Goal: Task Accomplishment & Management: Complete application form

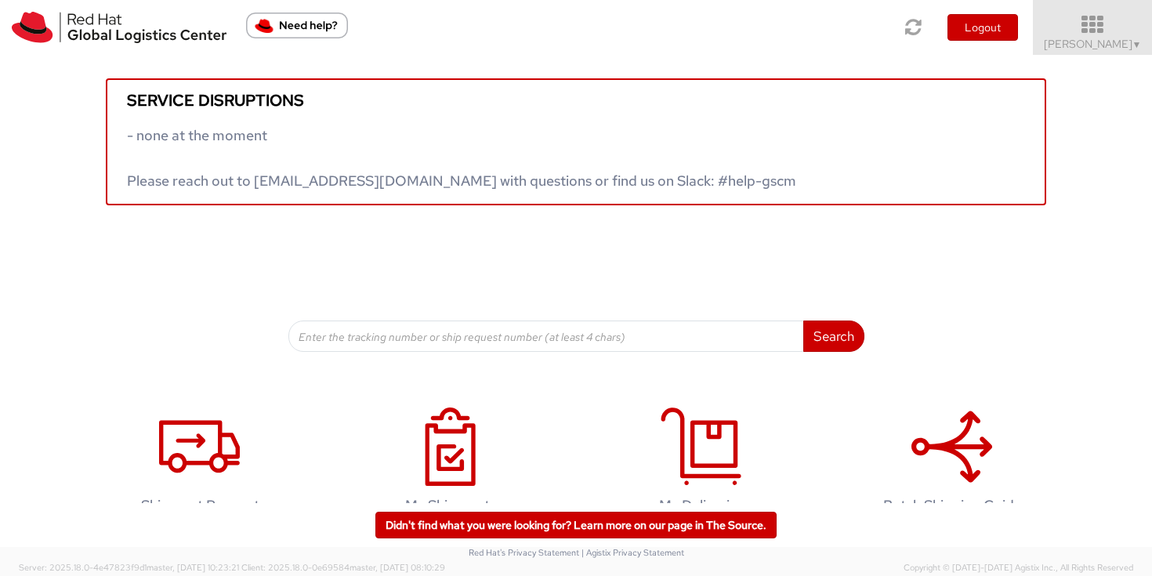
click at [1113, 49] on span "Sally Chua ▼" at bounding box center [1093, 44] width 98 height 14
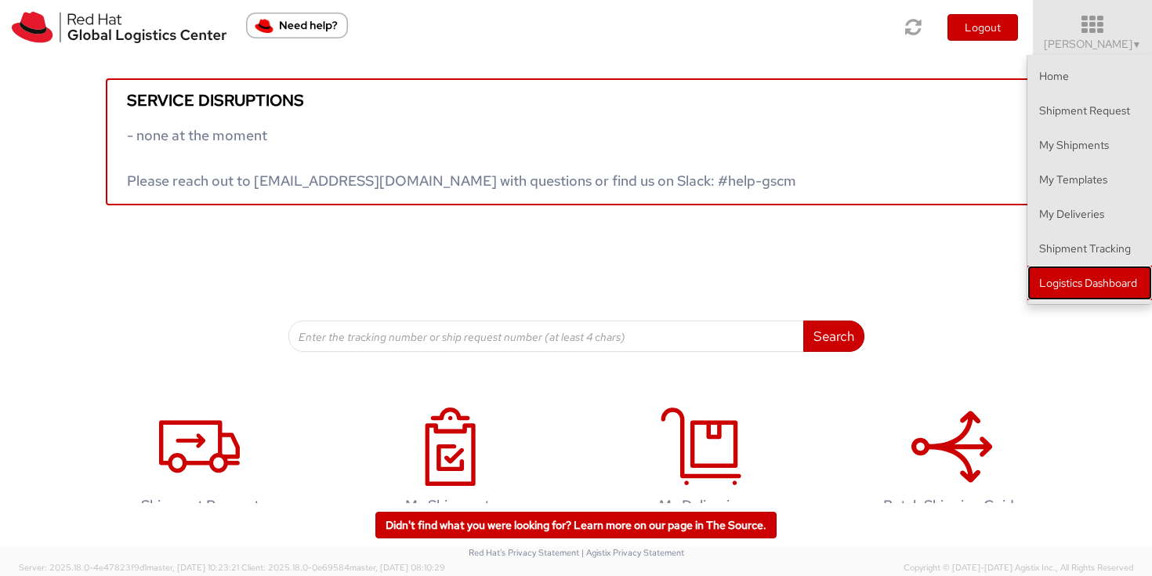
click at [1135, 292] on link "Logistics Dashboard" at bounding box center [1090, 283] width 125 height 34
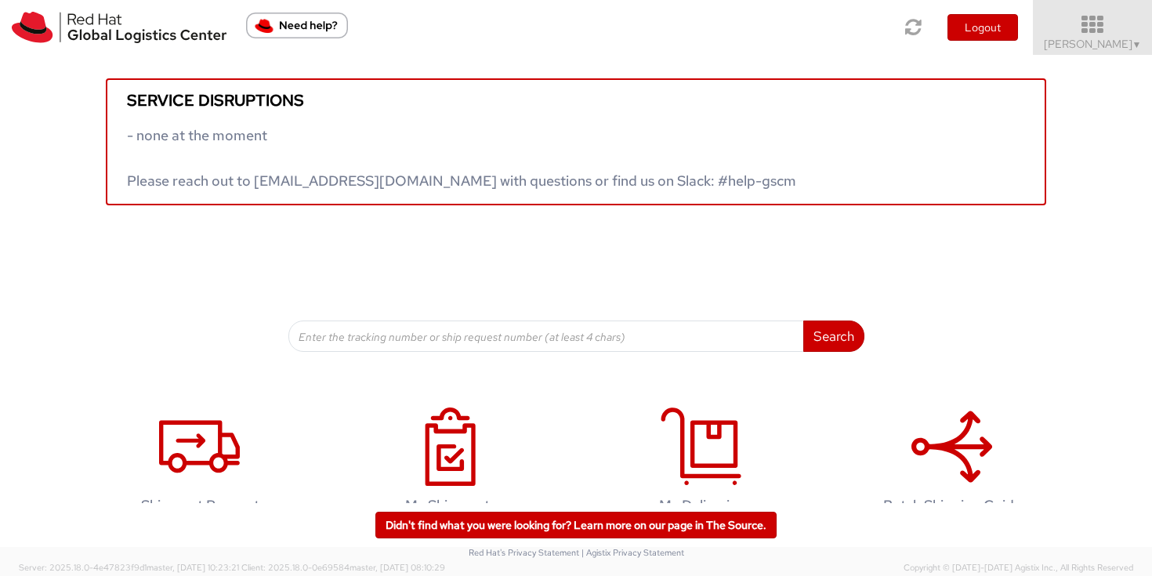
click at [1115, 51] on link "Sally Chua ▼" at bounding box center [1092, 27] width 119 height 55
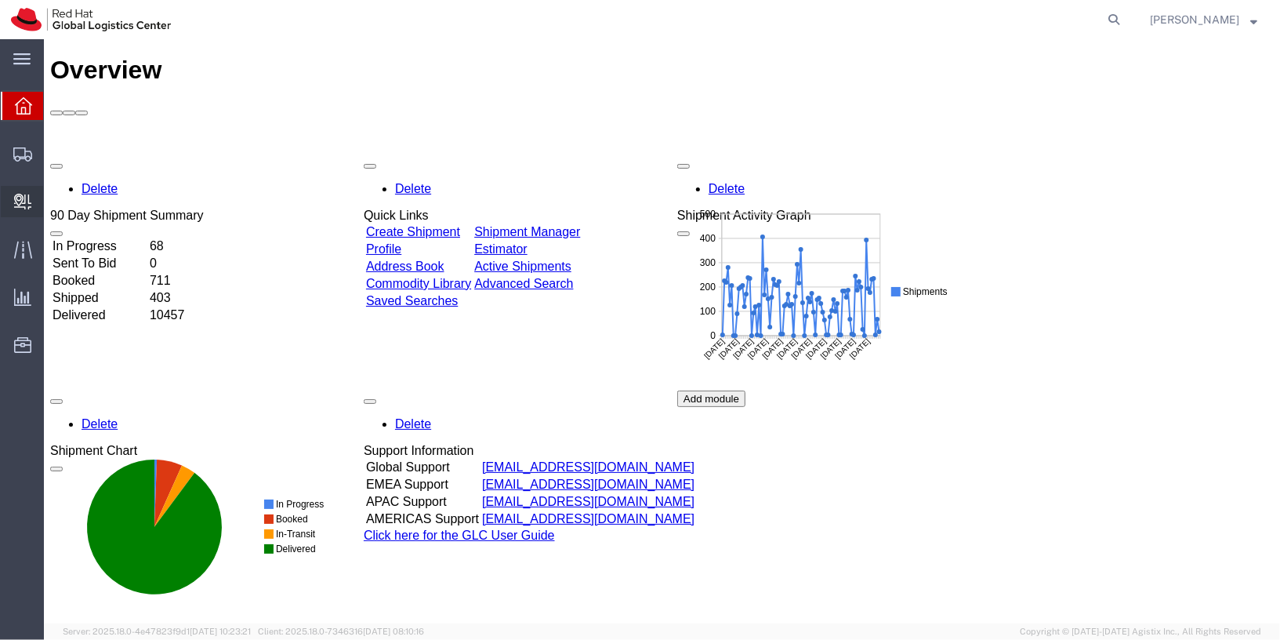
click at [54, 204] on span "Internal Delivery" at bounding box center [48, 201] width 11 height 31
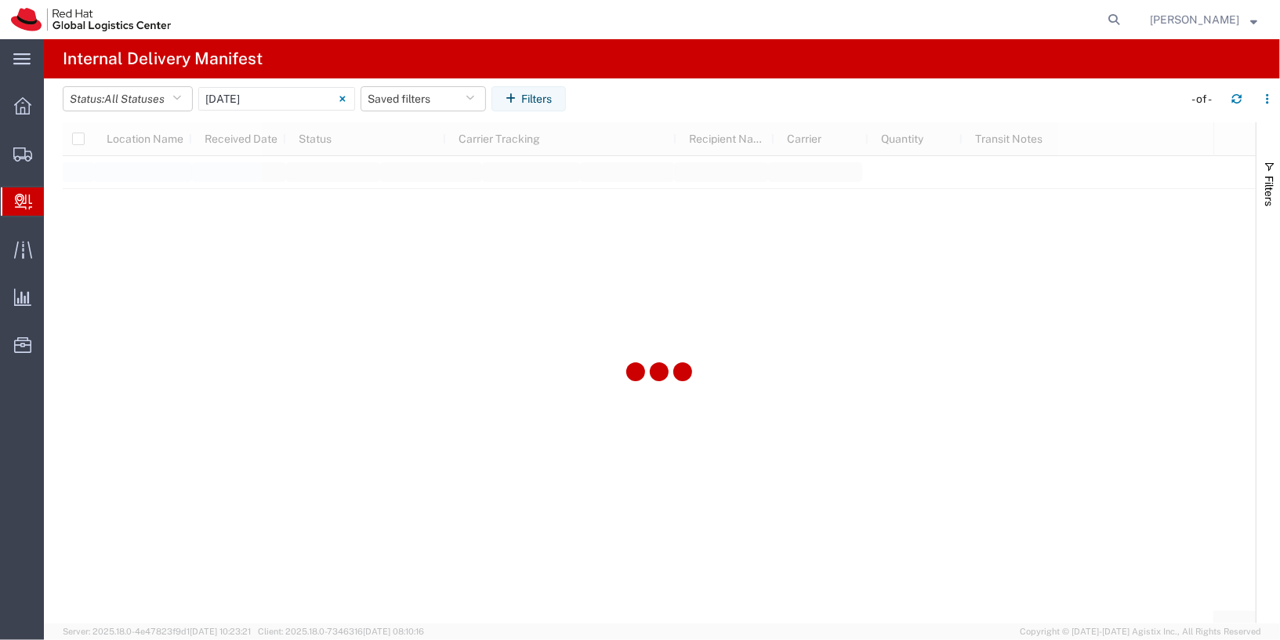
type input "06/11/2025"
type input "06/11/2025 - 06/11/2025"
click at [290, 101] on input "06/11/2025 - 06/11/2025" at bounding box center [276, 99] width 157 height 24
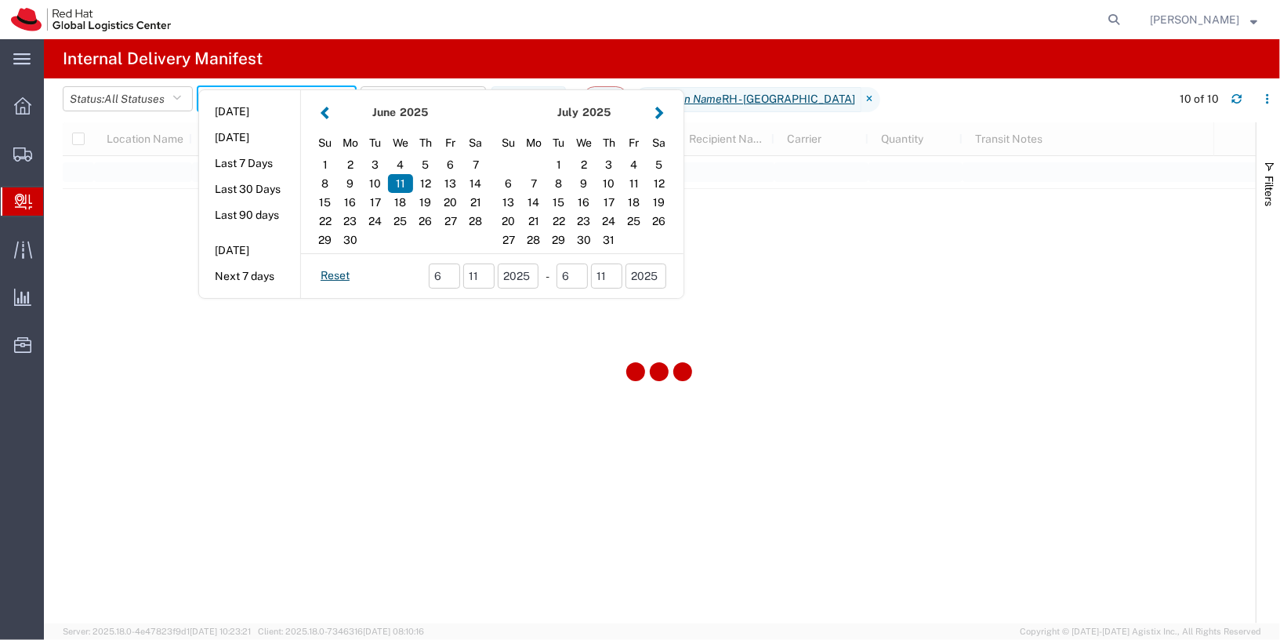
click at [257, 186] on button "Last 30 Days" at bounding box center [249, 189] width 101 height 24
type input "Last 30 Days"
type input "08/05/2025 - 09/03/2025"
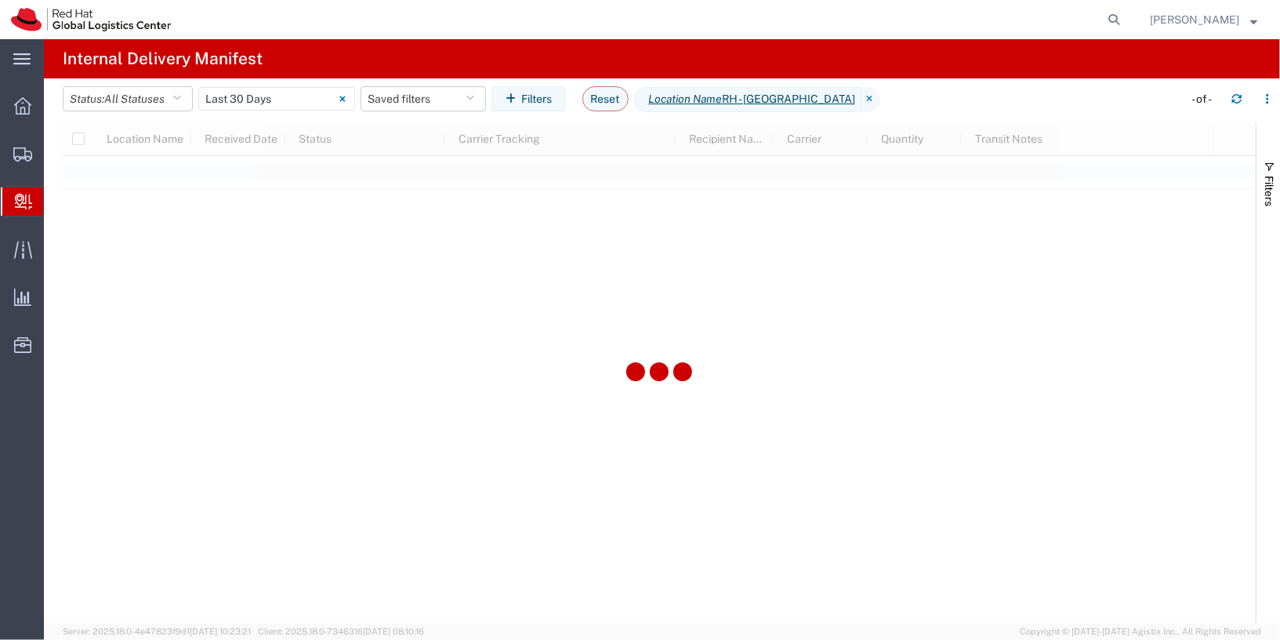
click at [0, 0] on span "Create Delivery" at bounding box center [0, 0] width 0 height 0
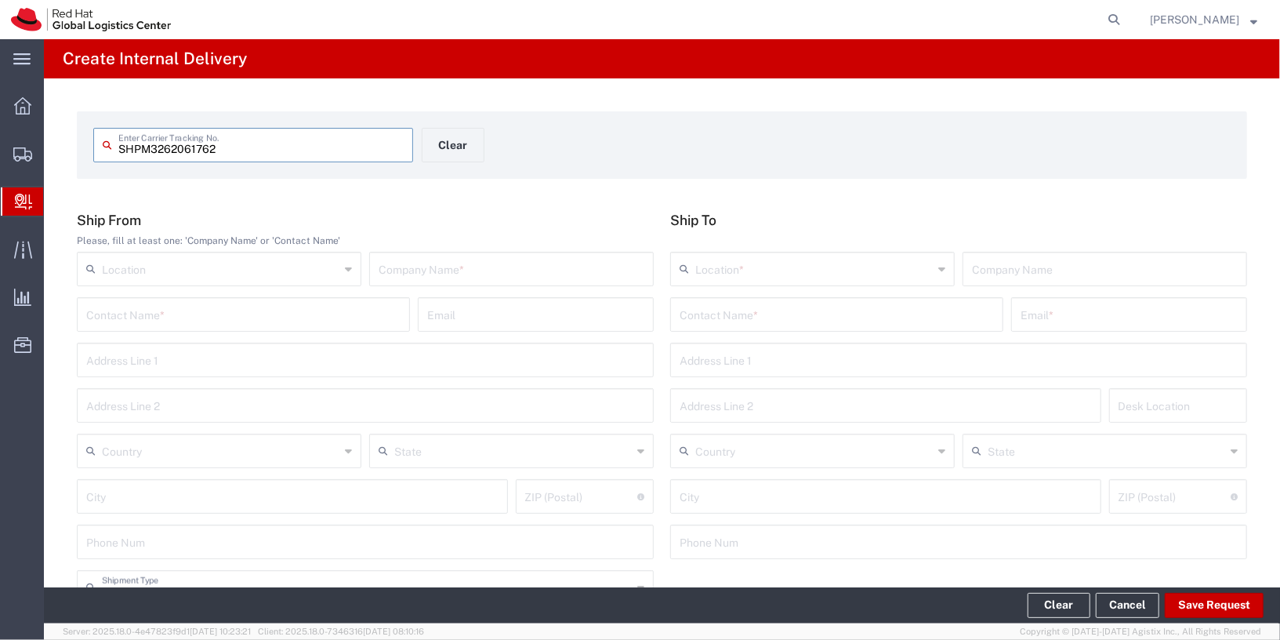
type input "SHPM3262061762"
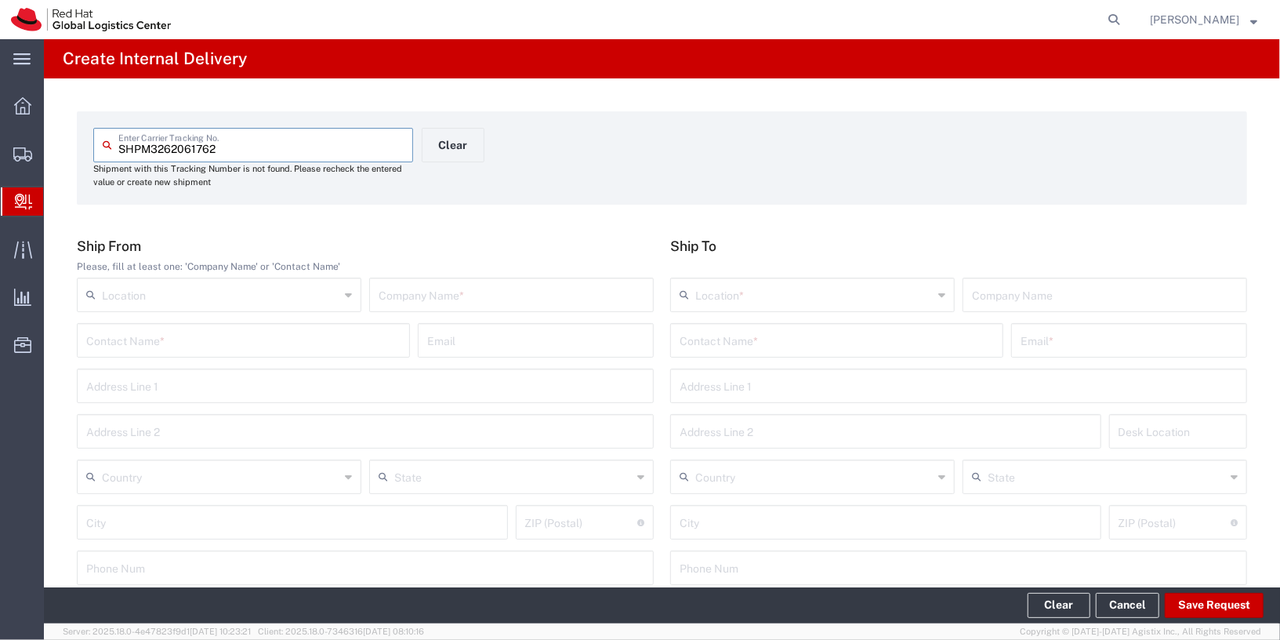
click at [491, 299] on input "text" at bounding box center [512, 293] width 266 height 27
click at [490, 296] on input "text" at bounding box center [512, 293] width 266 height 27
type input "Shopee"
click at [774, 308] on div "Location *" at bounding box center [812, 294] width 285 height 34
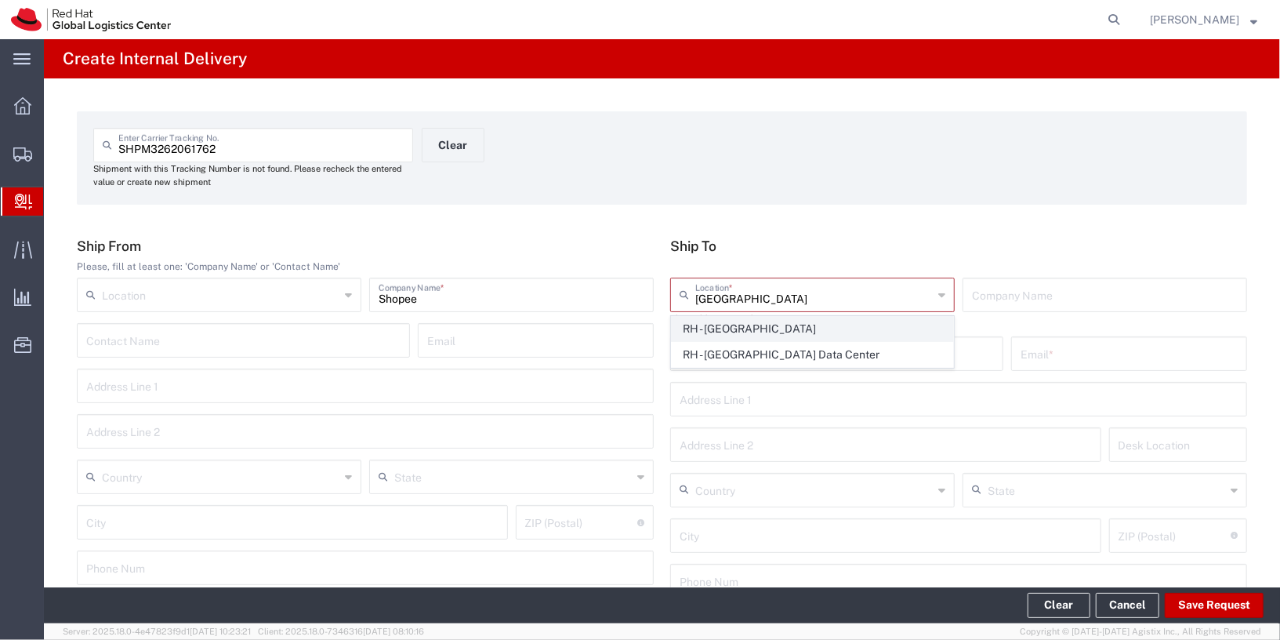
click at [766, 330] on span "RH - [GEOGRAPHIC_DATA]" at bounding box center [812, 329] width 281 height 24
type input "RH - [GEOGRAPHIC_DATA]"
type input "Red Hat Asia Pacific Pte Ltd"
type input "[STREET_ADDRESS]"
type input "CapitaSpring"
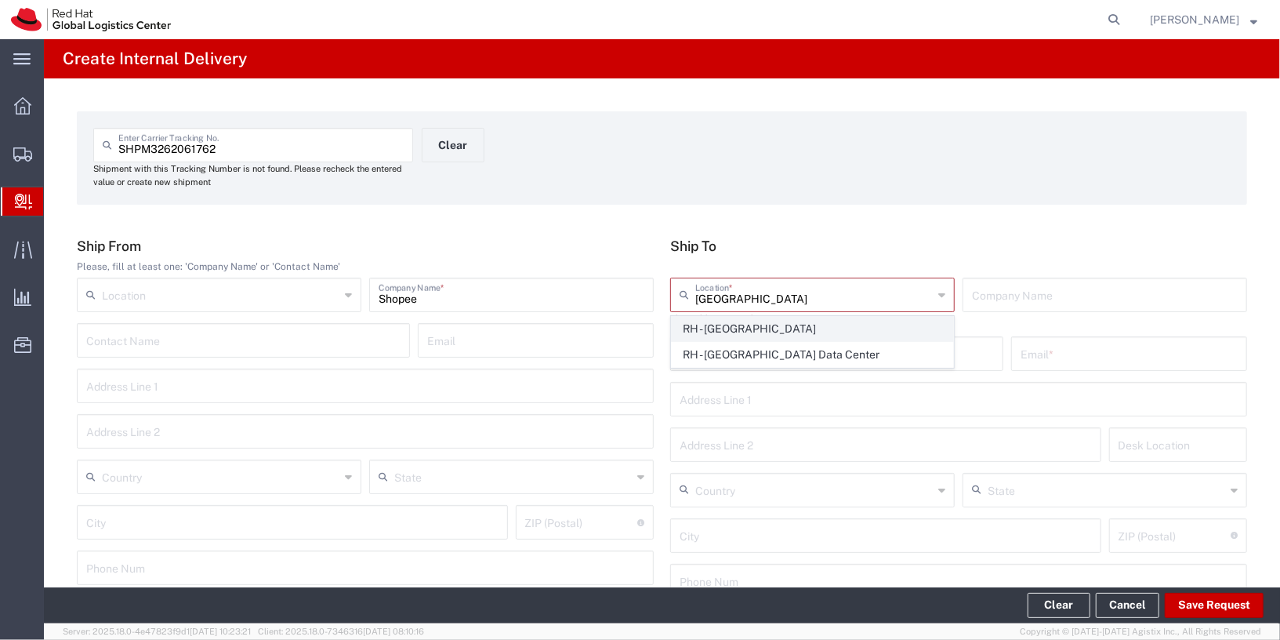
type input "[GEOGRAPHIC_DATA]"
type input "048948"
type input "65 6490 4200"
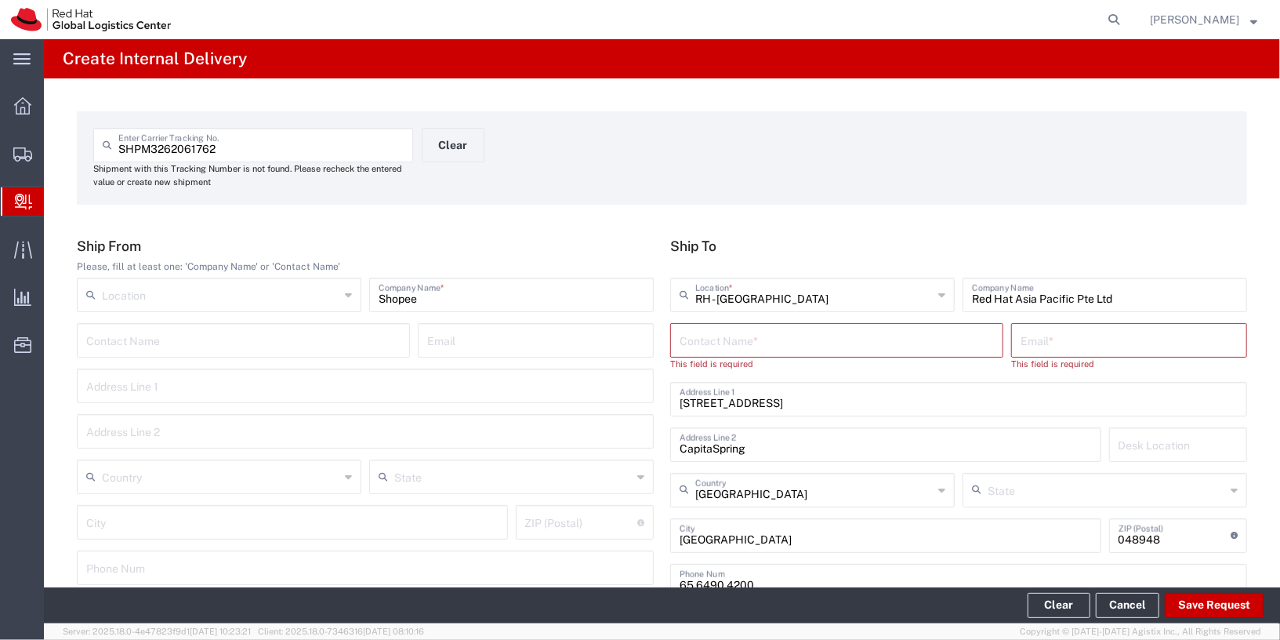
click at [770, 343] on input "text" at bounding box center [837, 338] width 314 height 27
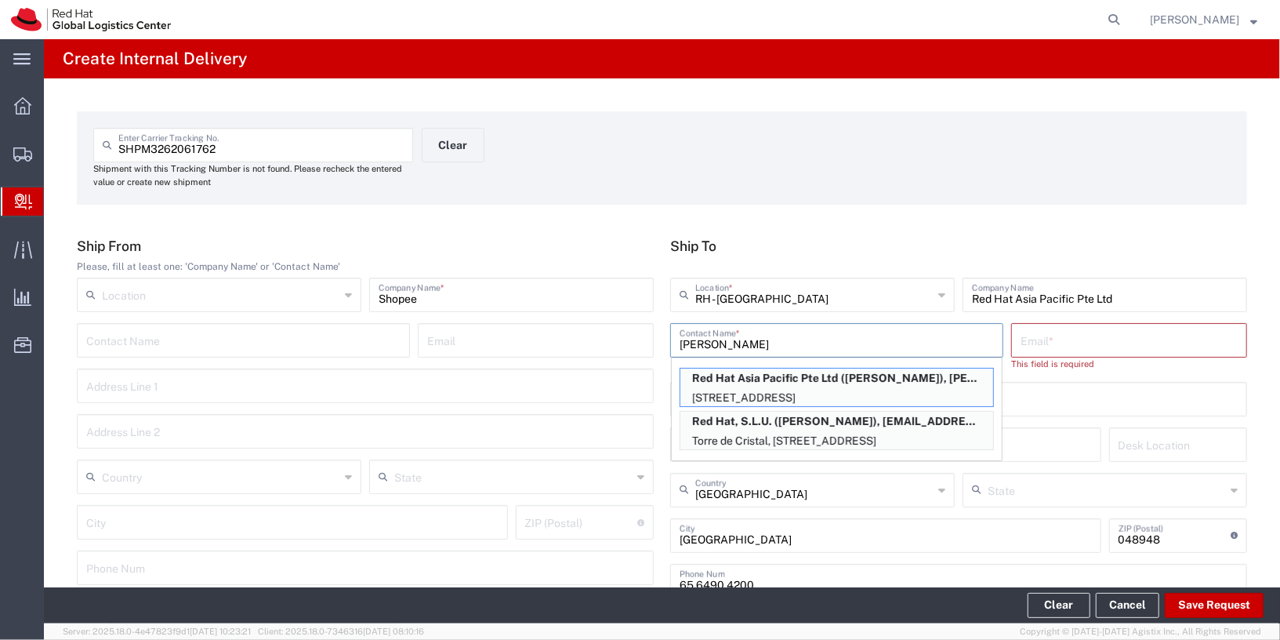
click at [871, 383] on p "Red Hat Asia Pacific Pte Ltd (Clara Quek), cquek@redhat.com" at bounding box center [836, 378] width 313 height 20
type input "[PERSON_NAME]"
type input "[PERSON_NAME][EMAIL_ADDRESS][DOMAIN_NAME]"
type input "45N155"
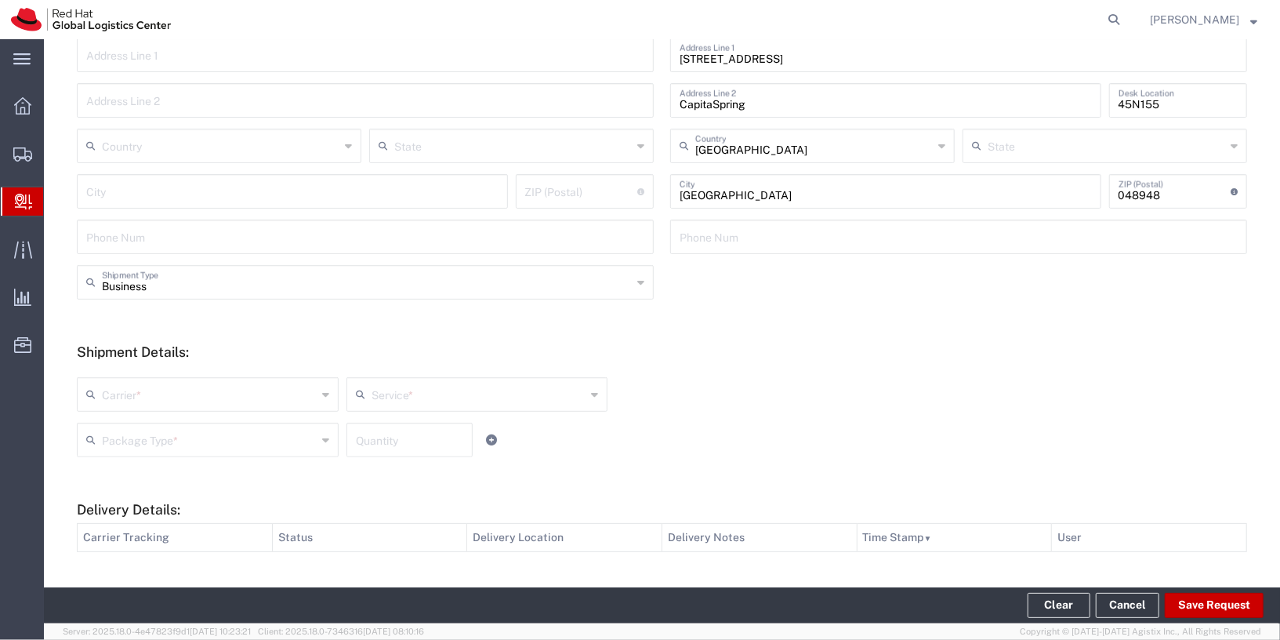
scroll to position [332, 0]
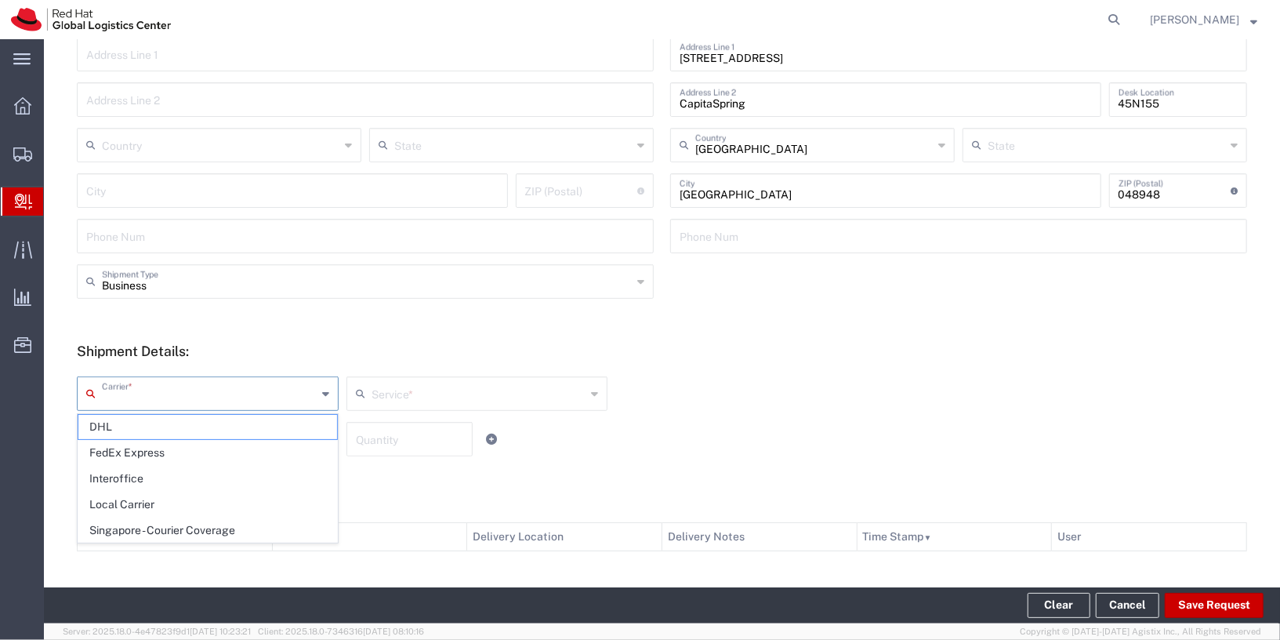
click at [220, 398] on input "text" at bounding box center [209, 392] width 215 height 27
drag, startPoint x: 205, startPoint y: 492, endPoint x: 237, endPoint y: 495, distance: 32.3
click at [205, 492] on span "Local Carrier" at bounding box center [207, 504] width 259 height 24
type input "Local Carrier"
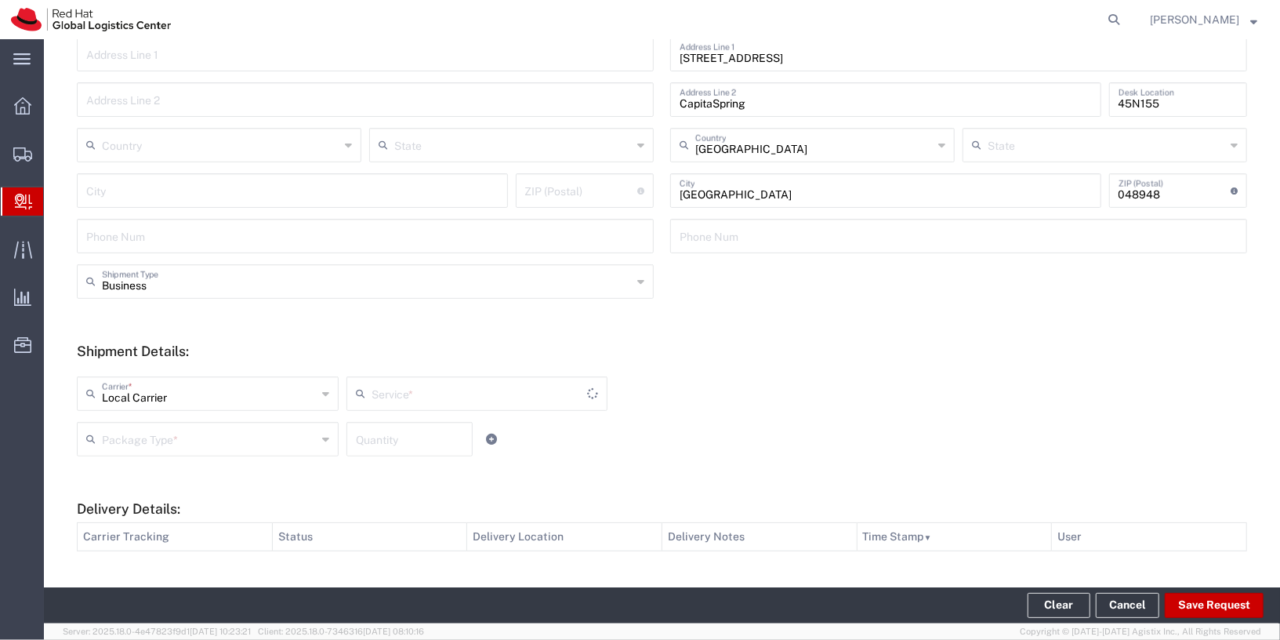
type input "Local_Ground"
click at [205, 437] on input "text" at bounding box center [209, 437] width 215 height 27
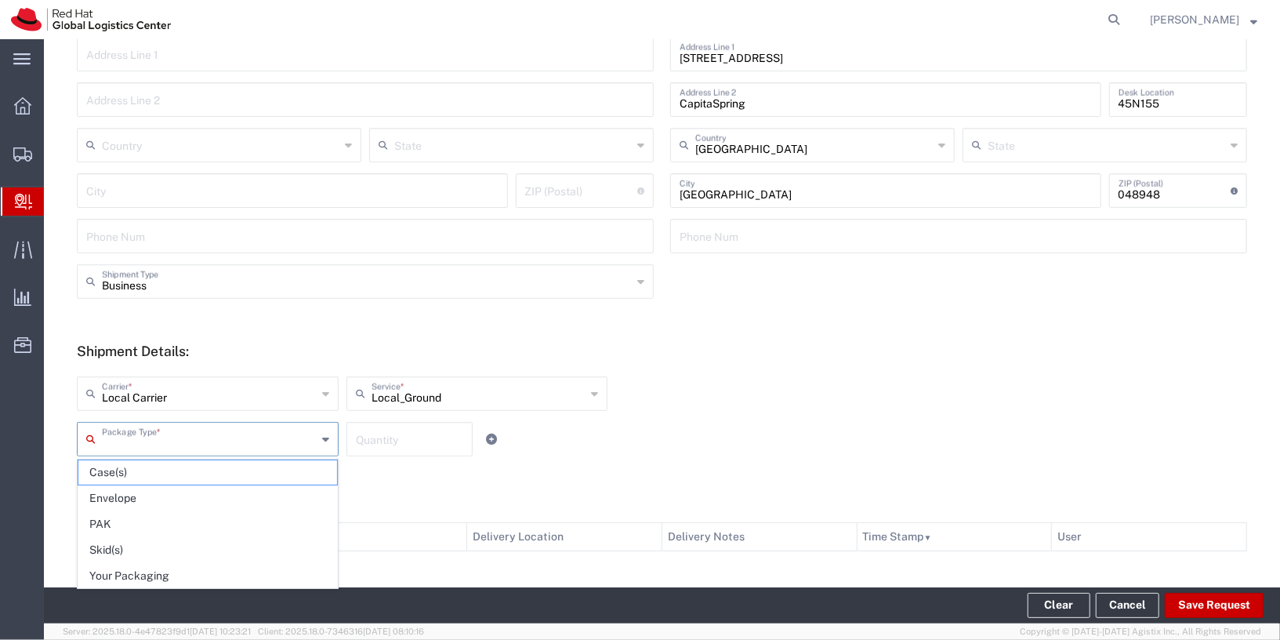
click at [201, 568] on span "Your Packaging" at bounding box center [207, 576] width 259 height 24
type input "Your Packaging"
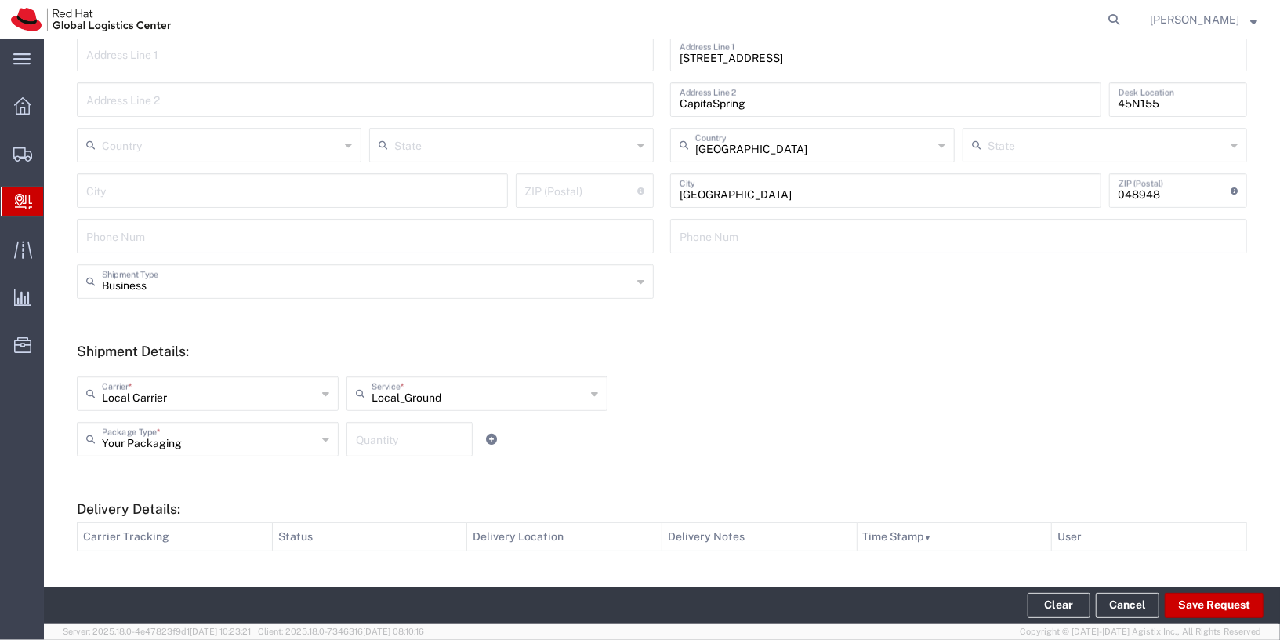
drag, startPoint x: 396, startPoint y: 459, endPoint x: 402, endPoint y: 448, distance: 13.3
click at [396, 459] on div "Your Packaging Package Type * Case(s) Envelope PAK Skid(s) Your Packaging Quant…" at bounding box center [477, 444] width 808 height 45
click at [402, 448] on input "number" at bounding box center [410, 437] width 108 height 27
type input "1"
drag, startPoint x: 730, startPoint y: 465, endPoint x: 768, endPoint y: 478, distance: 39.9
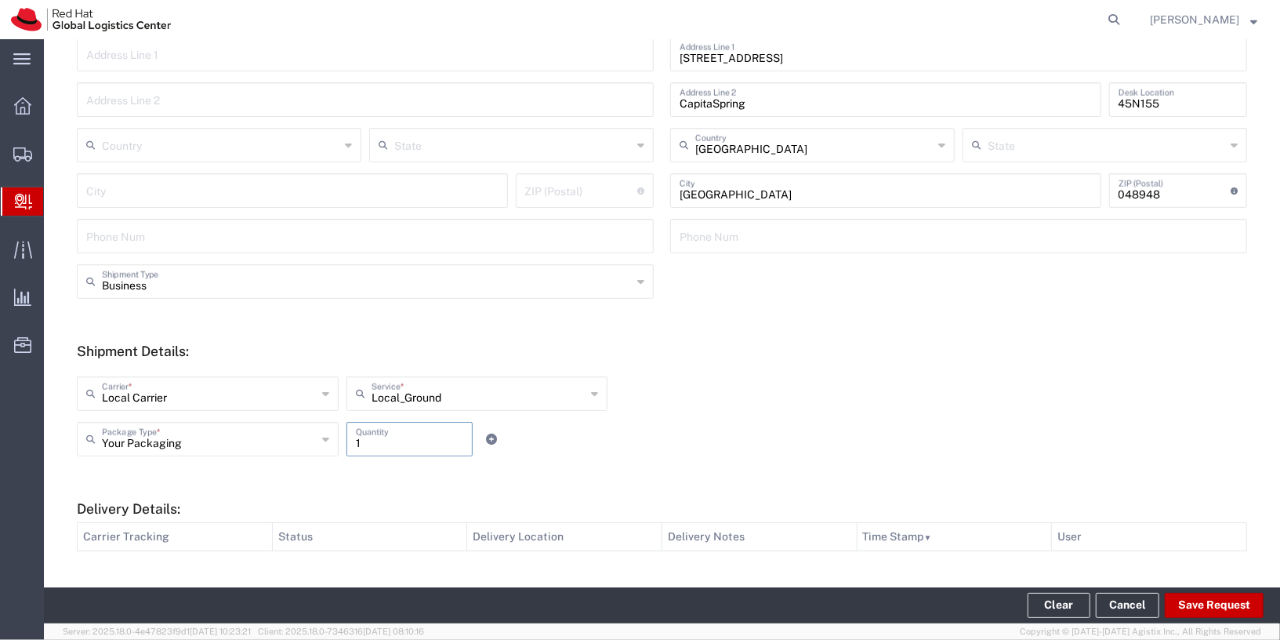
click at [730, 465] on div "Your Packaging Package Type * Case(s) Envelope PAK Skid(s) Your Packaging 1 Qua…" at bounding box center [477, 444] width 808 height 45
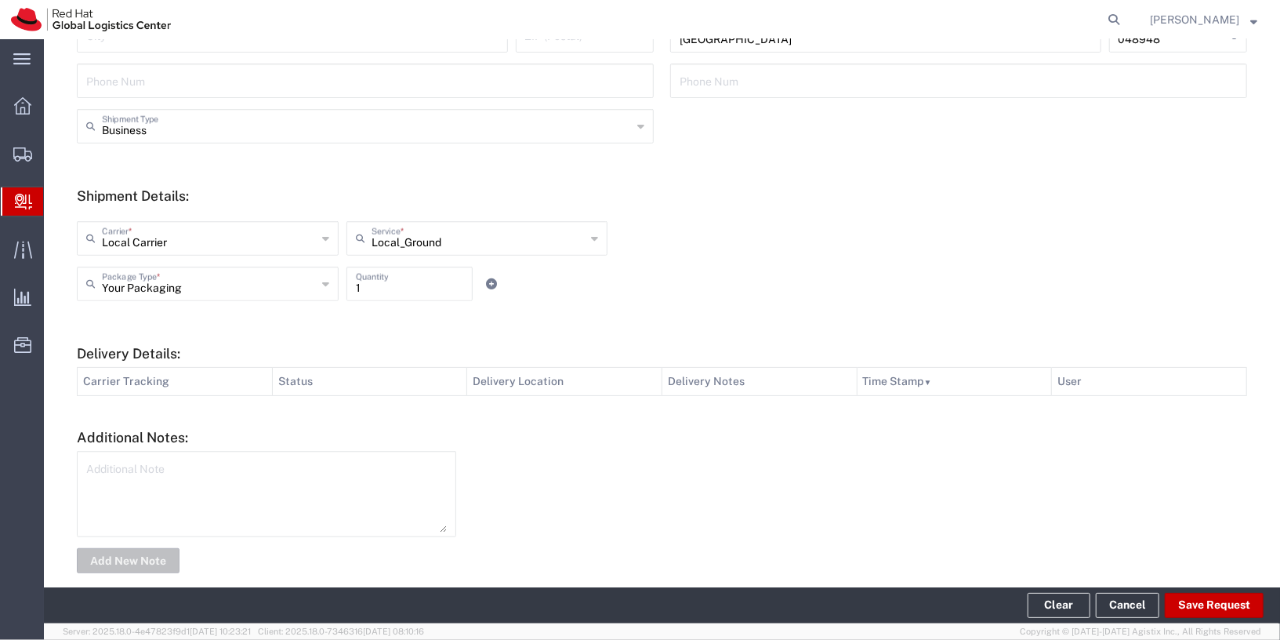
scroll to position [504, 0]
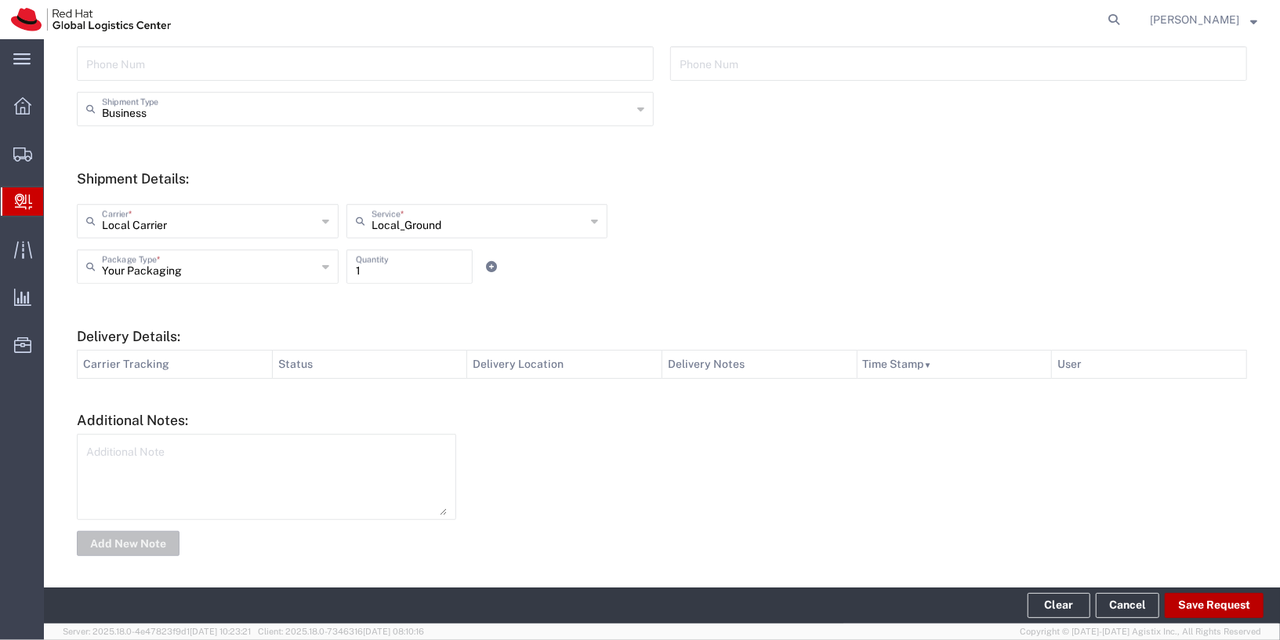
click at [1209, 596] on button "Save Request" at bounding box center [1214, 605] width 99 height 25
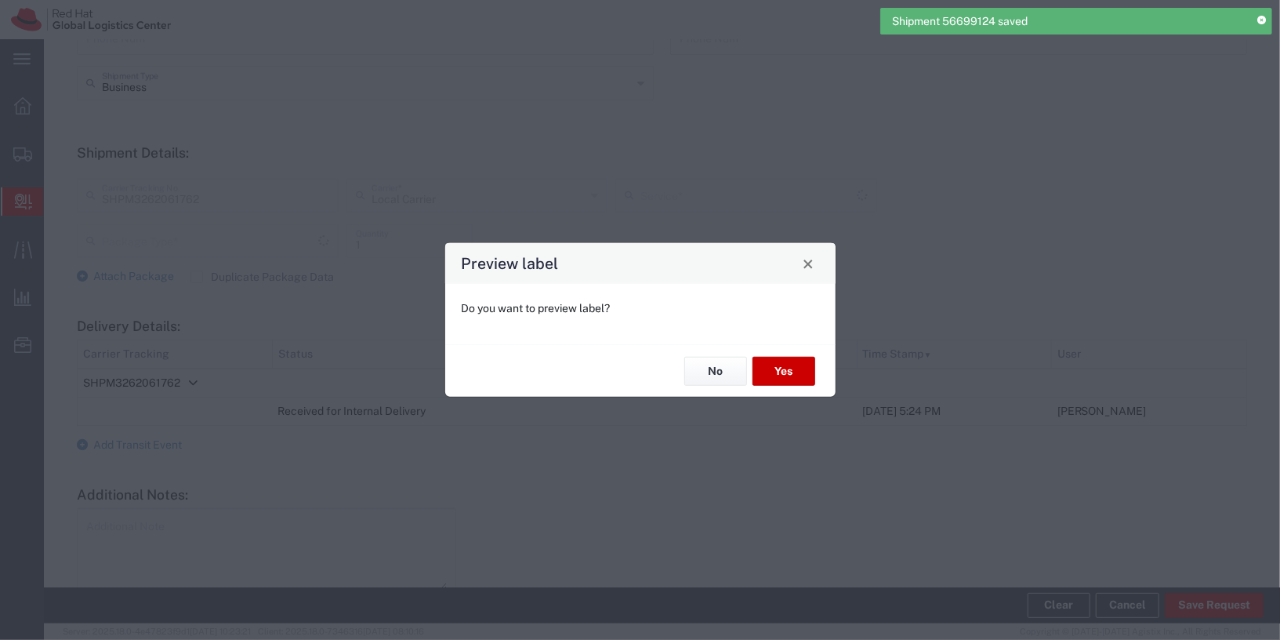
scroll to position [479, 0]
type input "Your Packaging"
type input "Local_Ground"
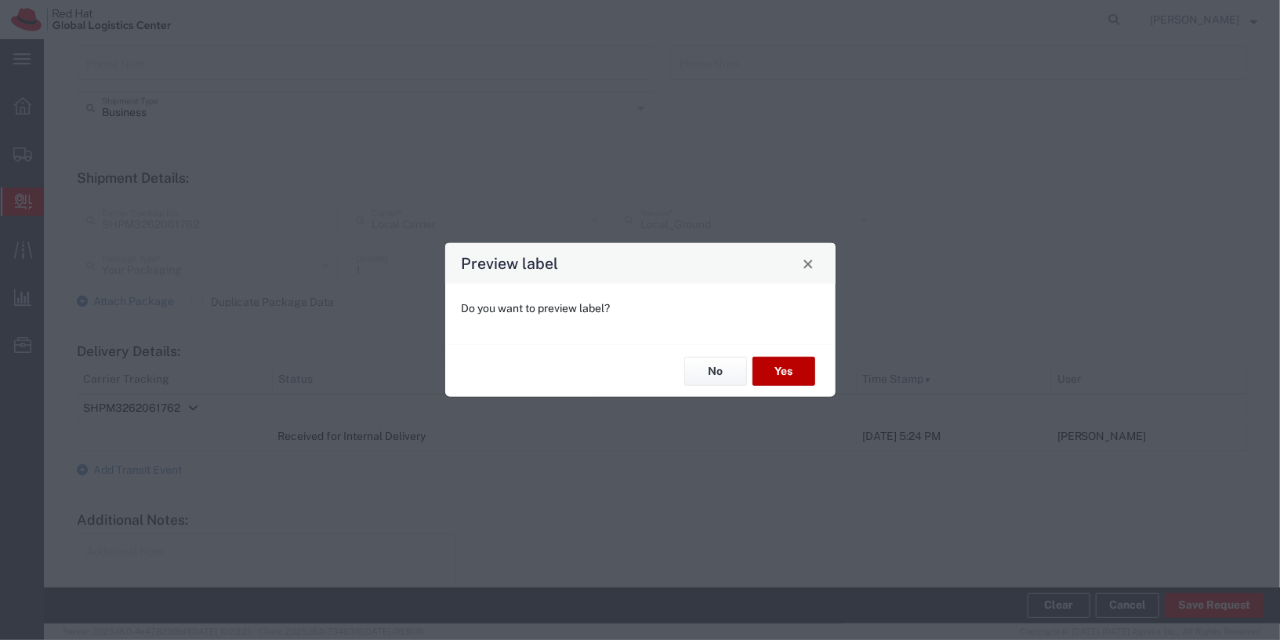
click at [793, 368] on button "Yes" at bounding box center [783, 371] width 63 height 29
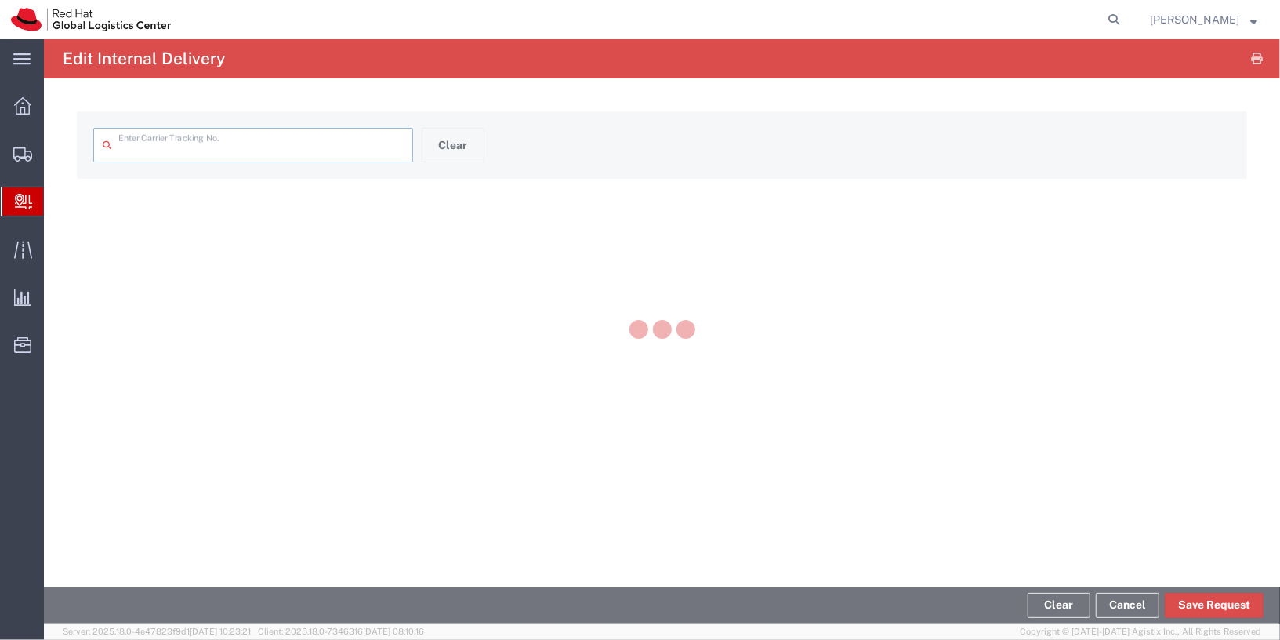
type input "SHPM3262061762"
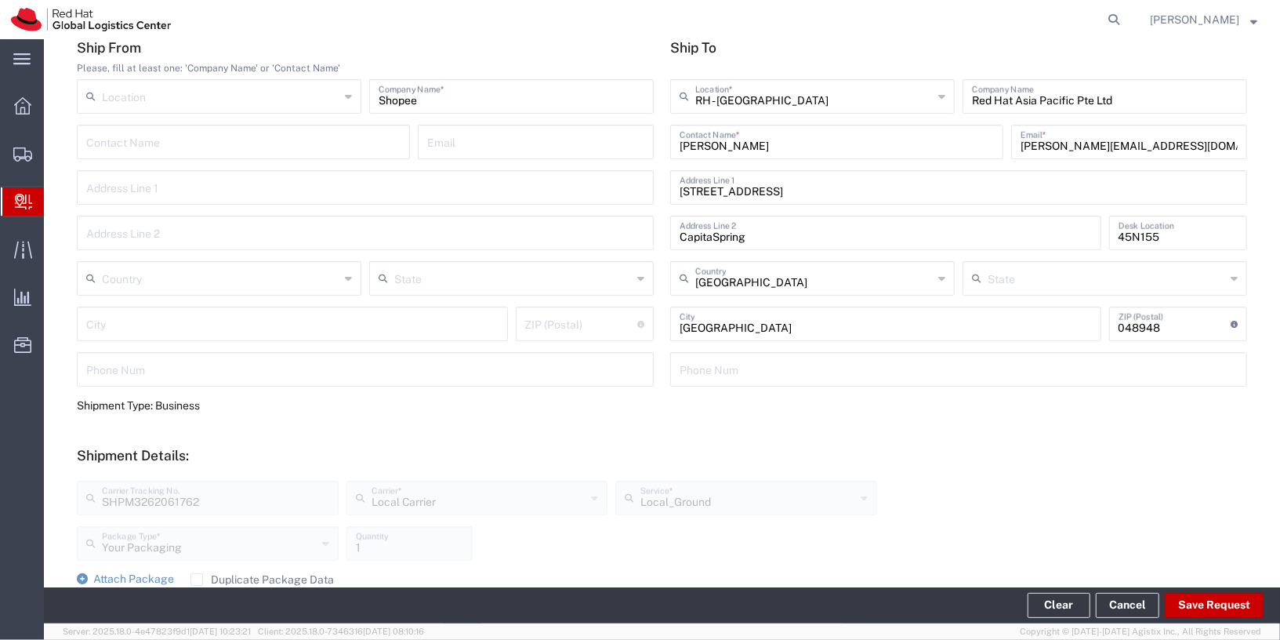
scroll to position [350, 0]
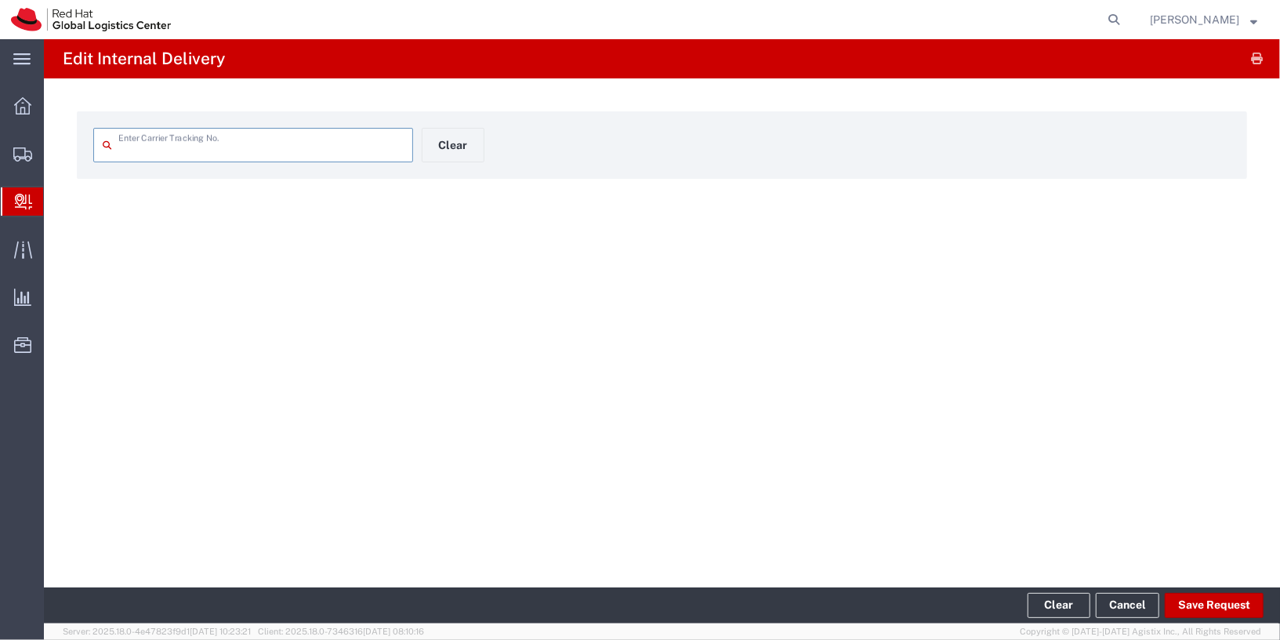
type input "SHPM3262061762"
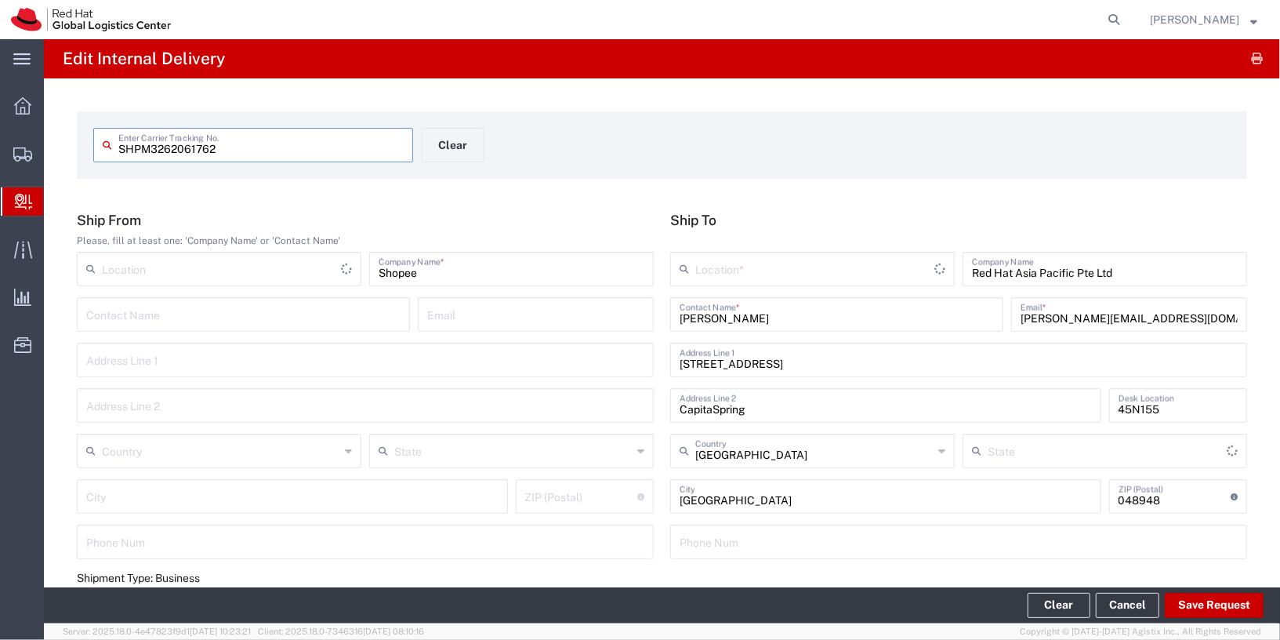
type input "Your Packaging"
type input "Local_Ground"
type input "Local Carrier"
type input "RH - [GEOGRAPHIC_DATA]"
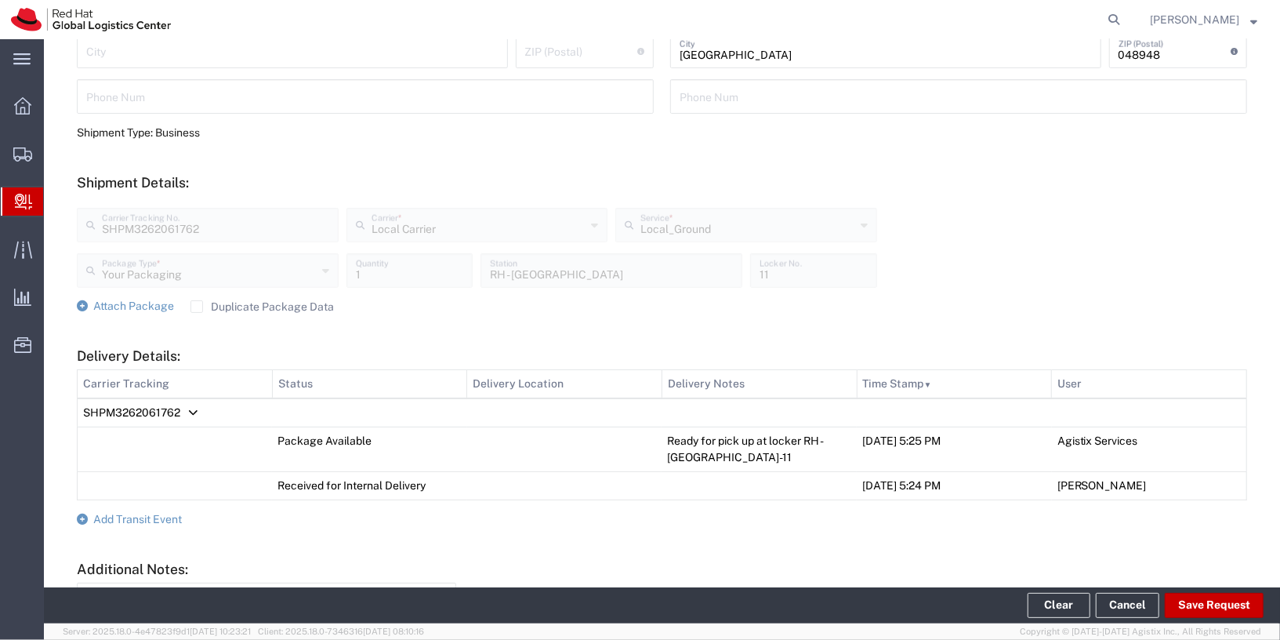
scroll to position [593, 0]
